Goal: Navigation & Orientation: Find specific page/section

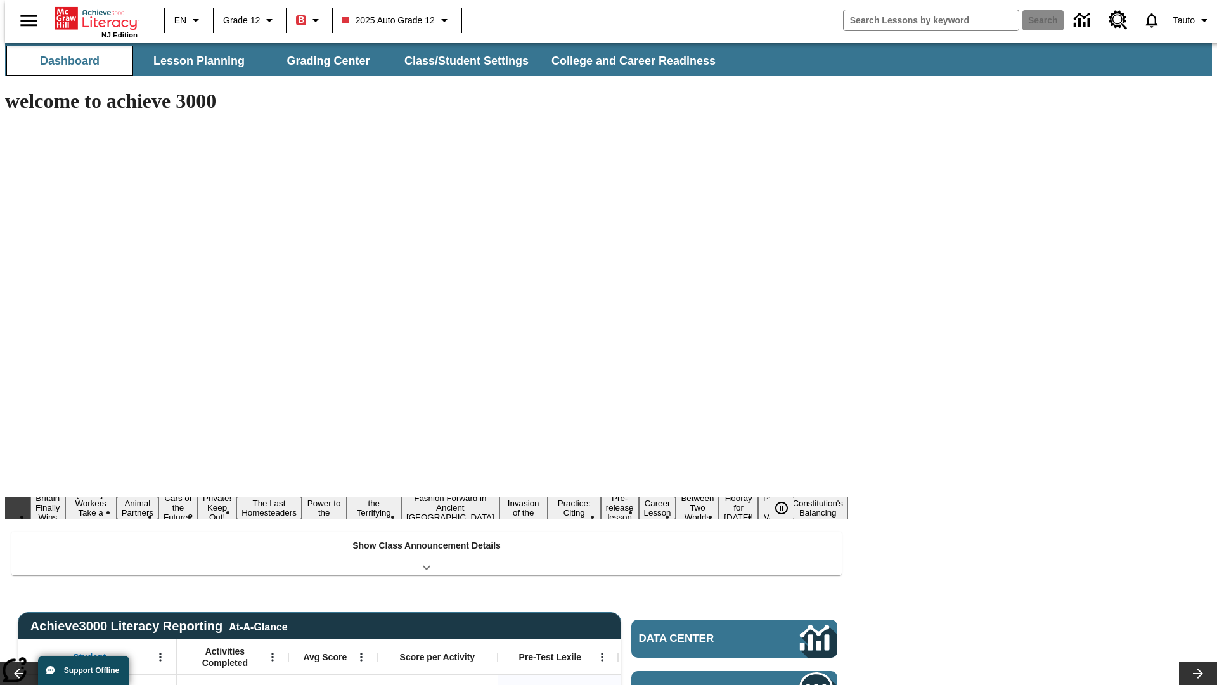
click at [65, 61] on button "Dashboard" at bounding box center [69, 61] width 127 height 30
click at [194, 61] on button "Lesson Planning" at bounding box center [199, 61] width 127 height 30
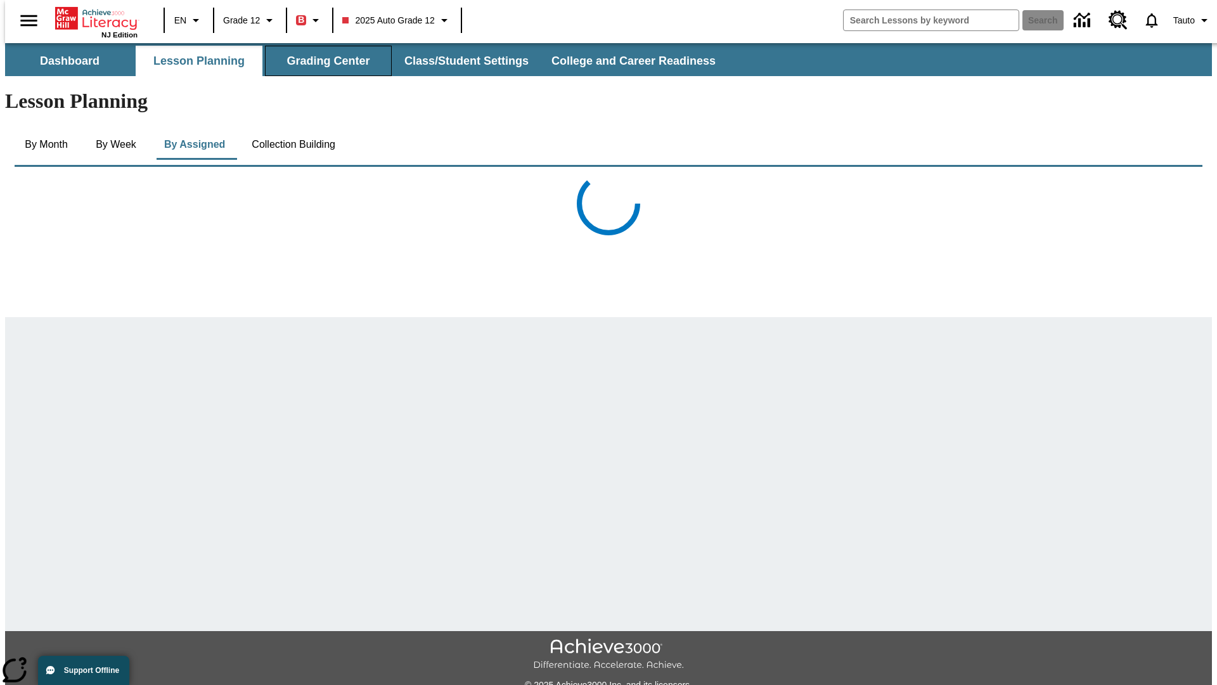
click at [323, 61] on button "Grading Center" at bounding box center [328, 61] width 127 height 30
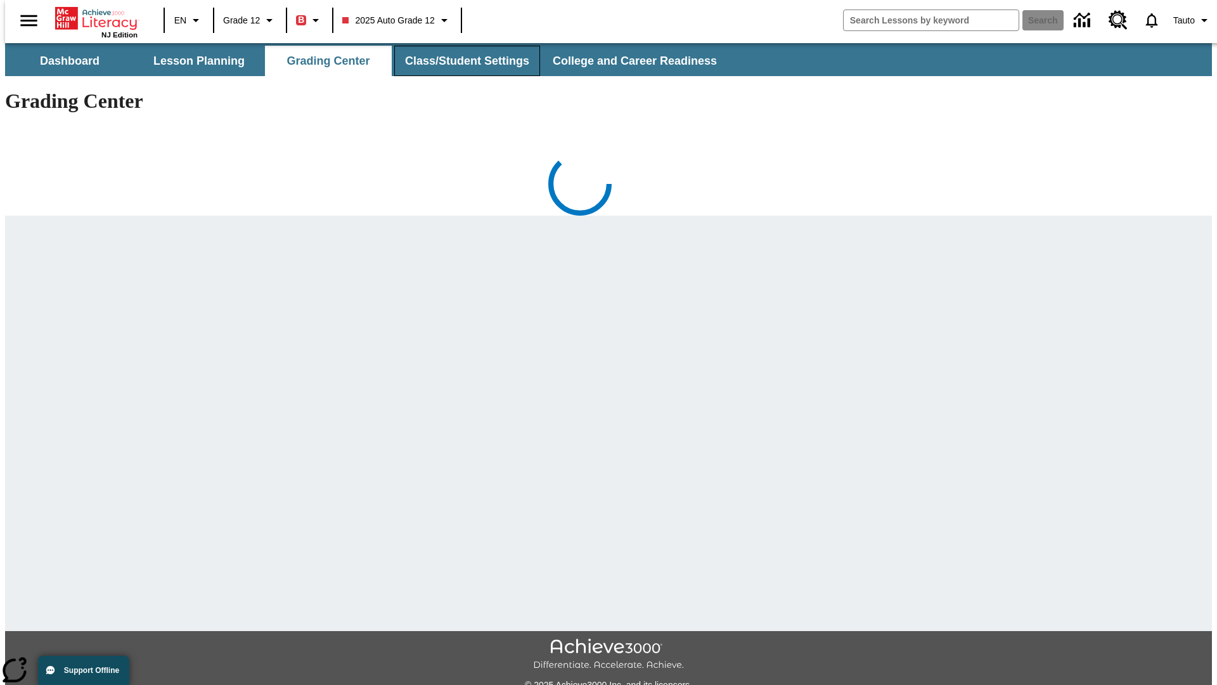
click at [460, 61] on button "Class/Student Settings" at bounding box center [467, 61] width 146 height 30
